Goal: Task Accomplishment & Management: Use online tool/utility

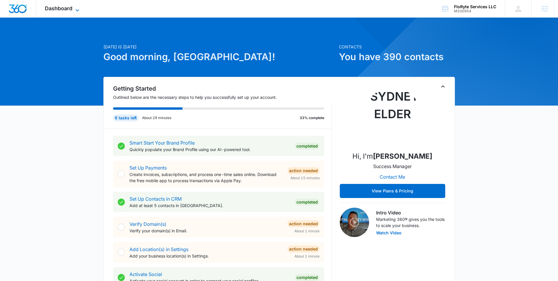
click at [68, 9] on span "Dashboard" at bounding box center [59, 8] width 28 height 6
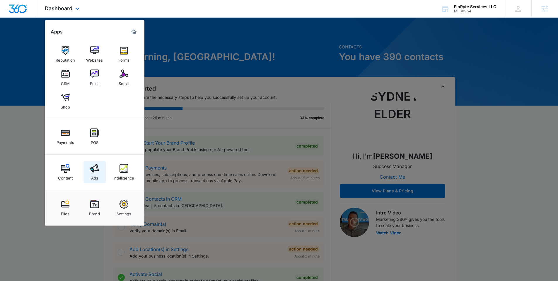
click at [95, 170] on img at bounding box center [94, 168] width 9 height 9
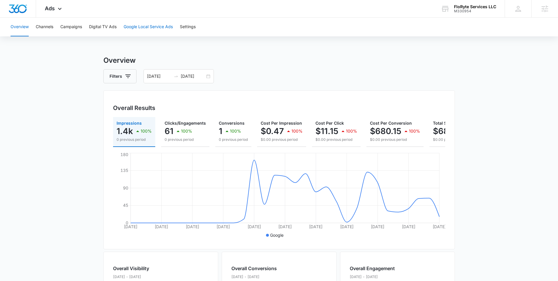
click at [156, 26] on button "Google Local Service Ads" at bounding box center [148, 27] width 49 height 19
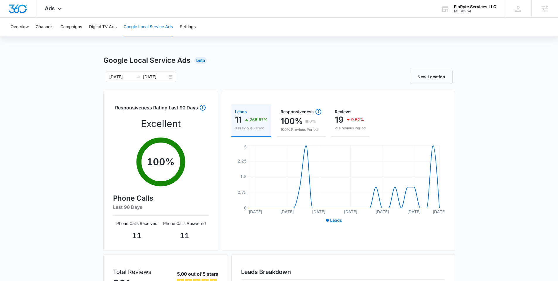
click at [34, 28] on div "Overview Channels Campaigns Digital TV Ads Google Local Service Ads Settings" at bounding box center [279, 27] width 544 height 19
click at [46, 28] on button "Channels" at bounding box center [45, 27] width 18 height 19
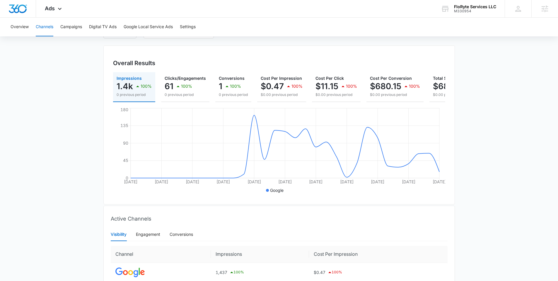
scroll to position [38, 0]
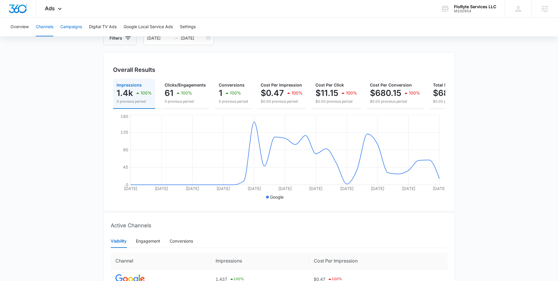
click at [69, 28] on button "Campaigns" at bounding box center [71, 27] width 22 height 19
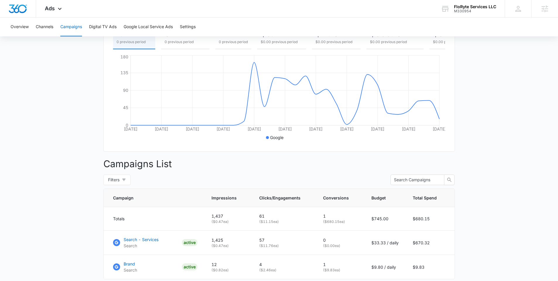
scroll to position [112, 0]
